Goal: Navigation & Orientation: Find specific page/section

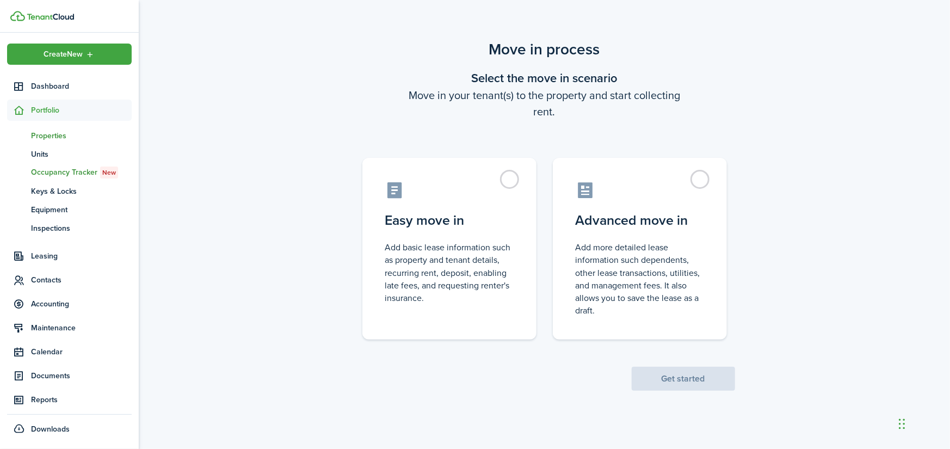
click at [40, 135] on span "Properties" at bounding box center [81, 135] width 101 height 11
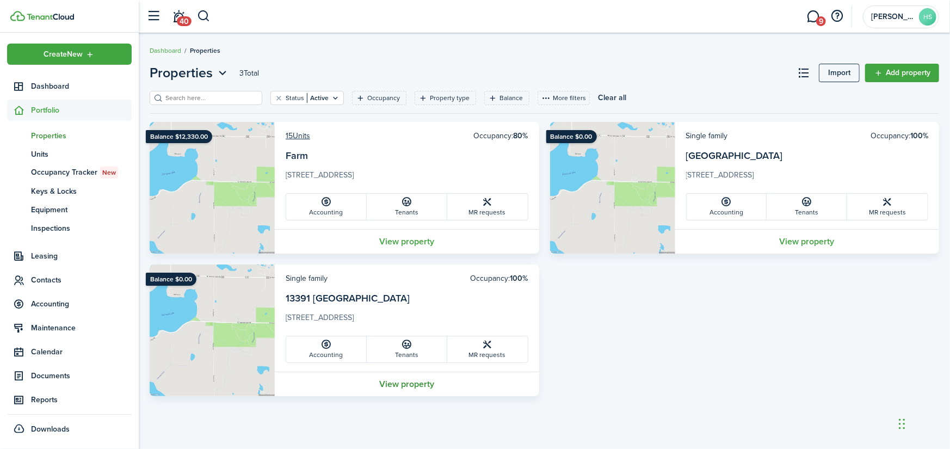
click at [414, 382] on link "View property" at bounding box center [407, 384] width 264 height 24
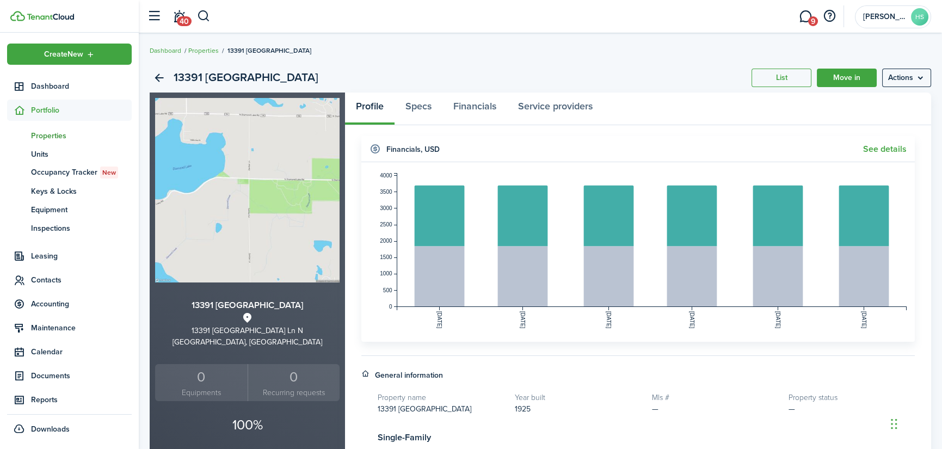
click at [54, 131] on span "Properties" at bounding box center [81, 135] width 101 height 11
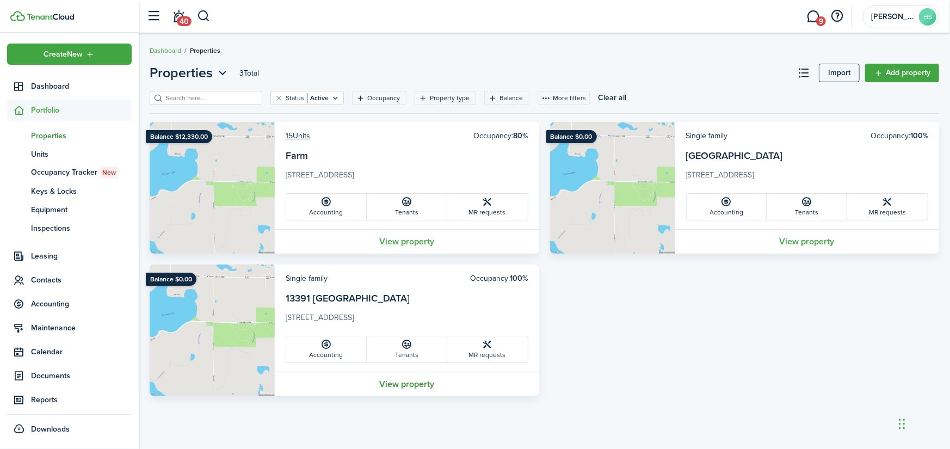
click at [409, 381] on link "View property" at bounding box center [407, 384] width 264 height 24
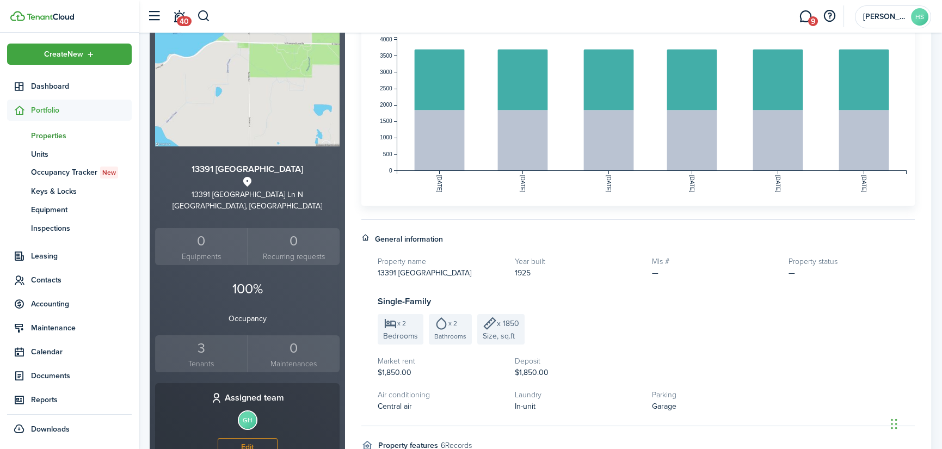
scroll to position [47, 0]
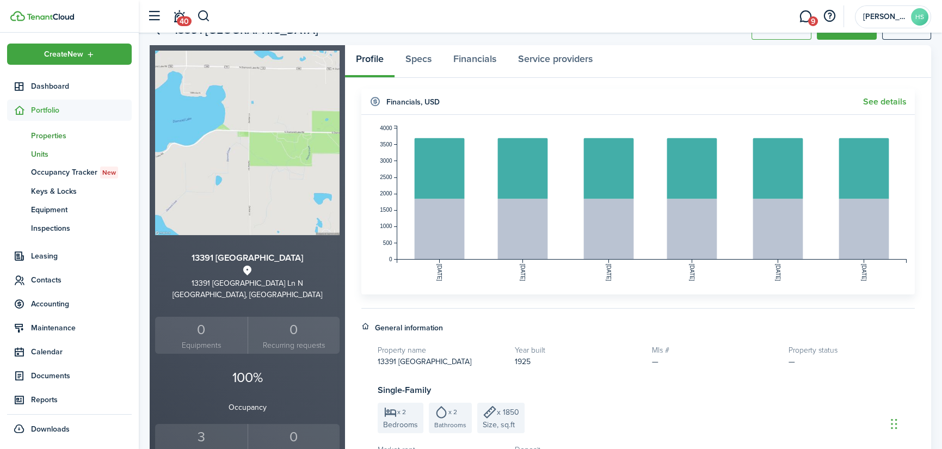
click at [39, 154] on span "Units" at bounding box center [81, 154] width 101 height 11
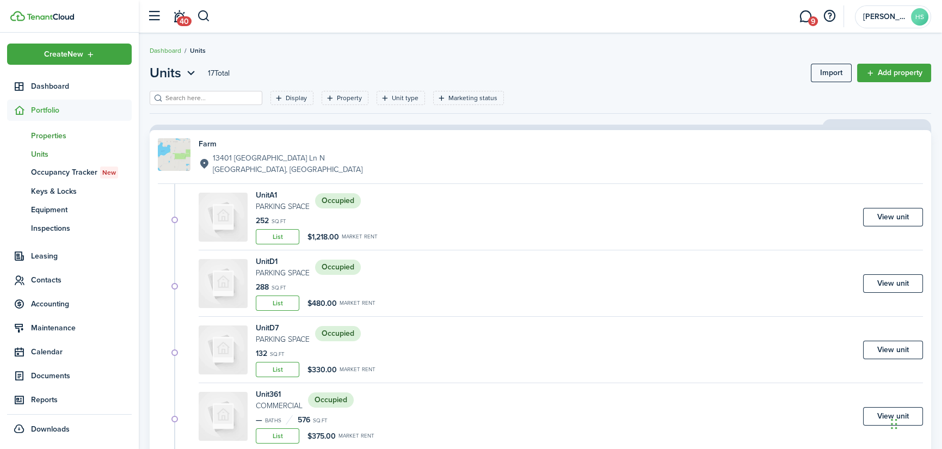
click at [53, 134] on span "Properties" at bounding box center [81, 135] width 101 height 11
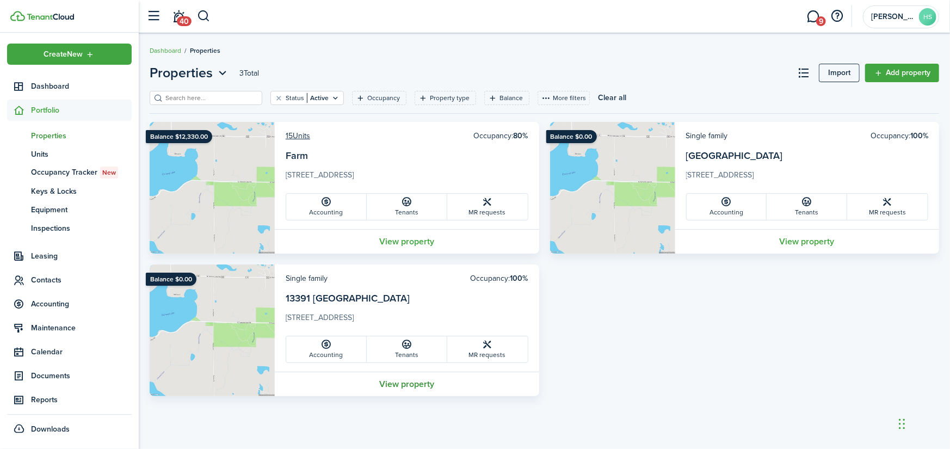
click at [417, 386] on link "View property" at bounding box center [407, 384] width 264 height 24
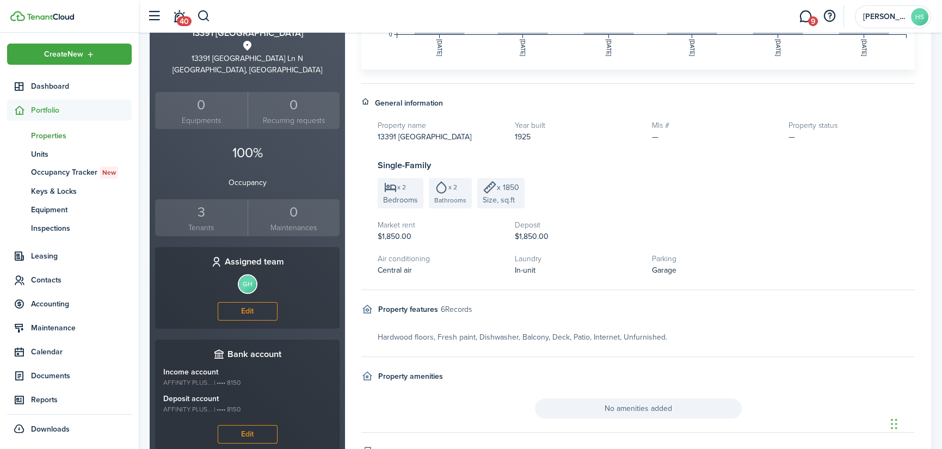
scroll to position [374, 0]
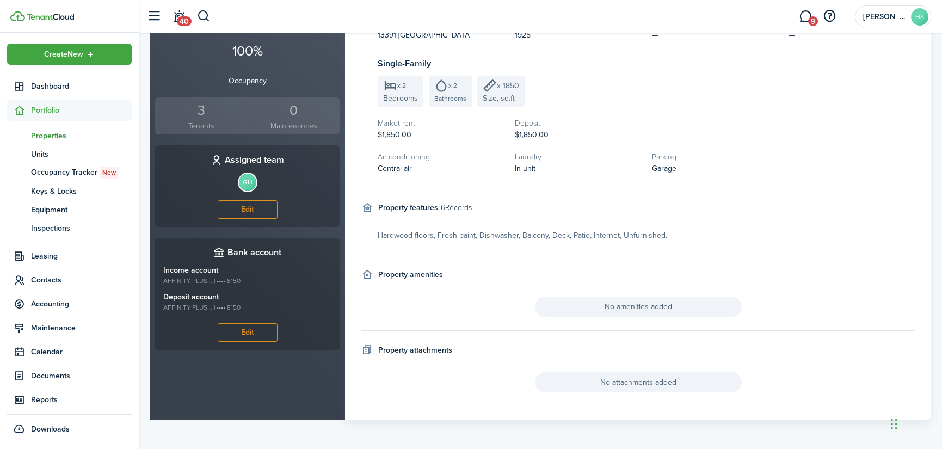
click at [38, 113] on span "Portfolio" at bounding box center [81, 109] width 101 height 11
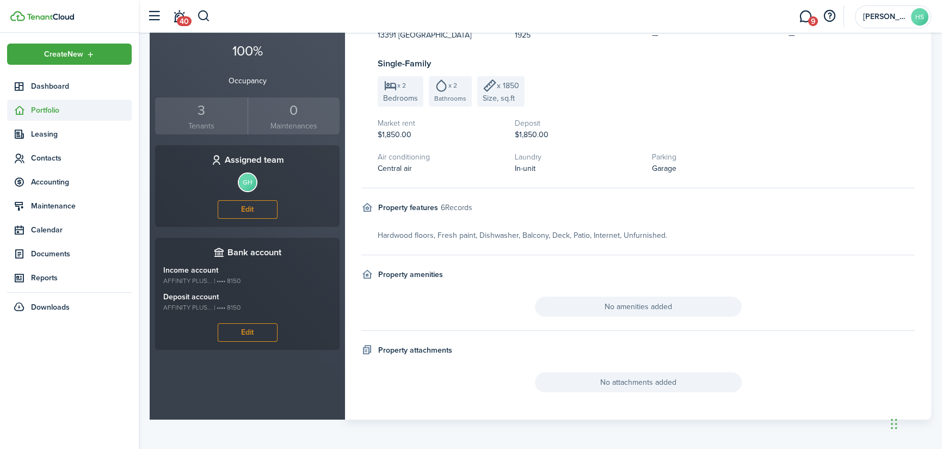
click at [38, 112] on span "Portfolio" at bounding box center [81, 109] width 101 height 11
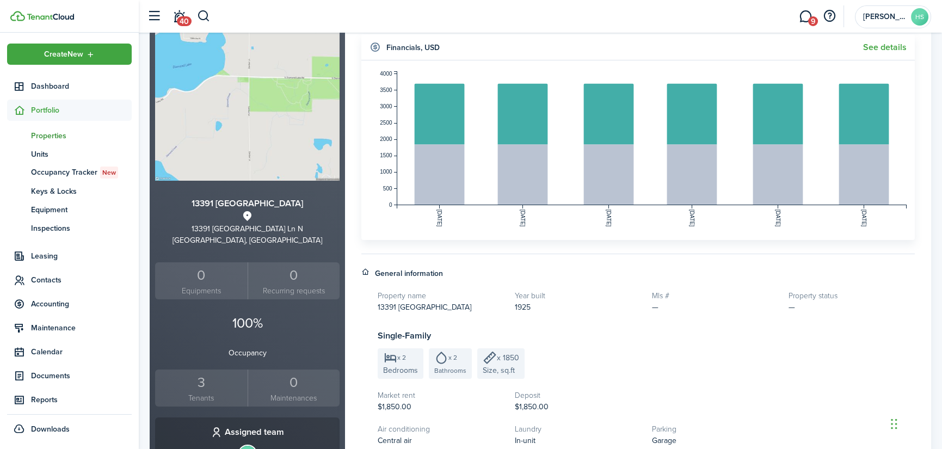
scroll to position [0, 0]
